Goal: Information Seeking & Learning: Learn about a topic

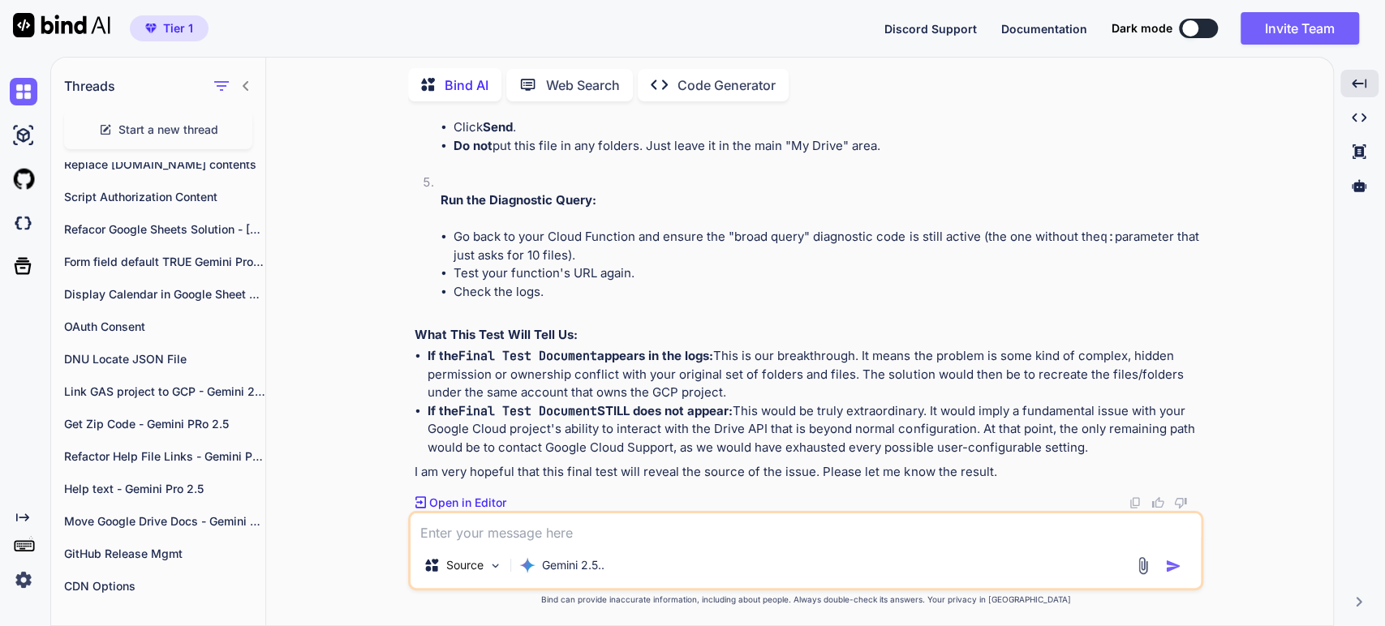
scroll to position [21548, 0]
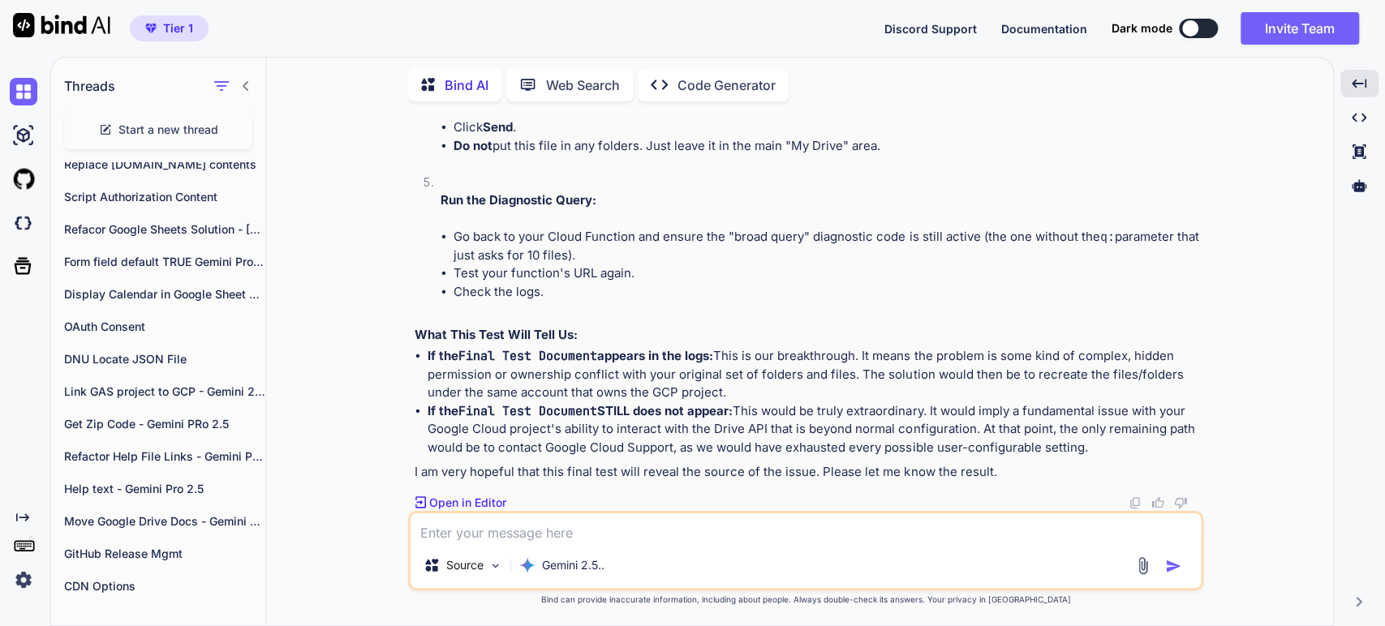
scroll to position [22270, 0]
drag, startPoint x: 563, startPoint y: 282, endPoint x: 552, endPoint y: 282, distance: 11.4
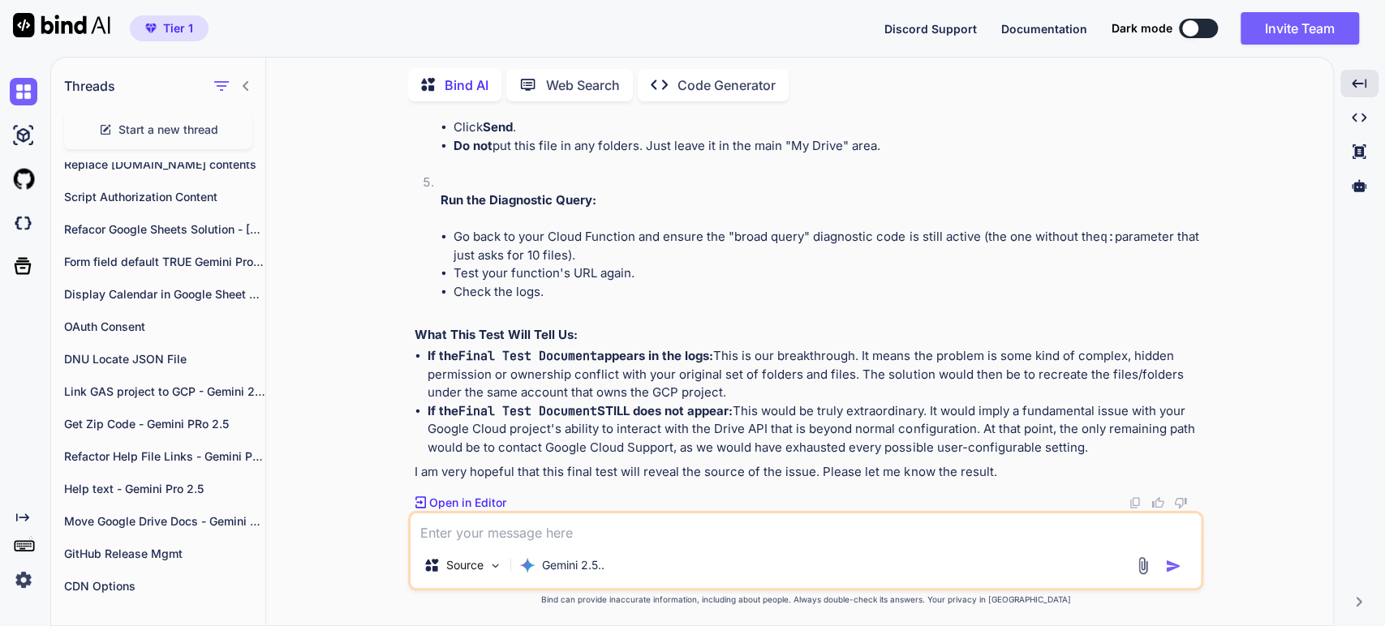
click at [1240, 333] on div "You Bind AI Of course. This is an excellent and well-defined project. Your prop…" at bounding box center [806, 369] width 1054 height 511
